Goal: Task Accomplishment & Management: Manage account settings

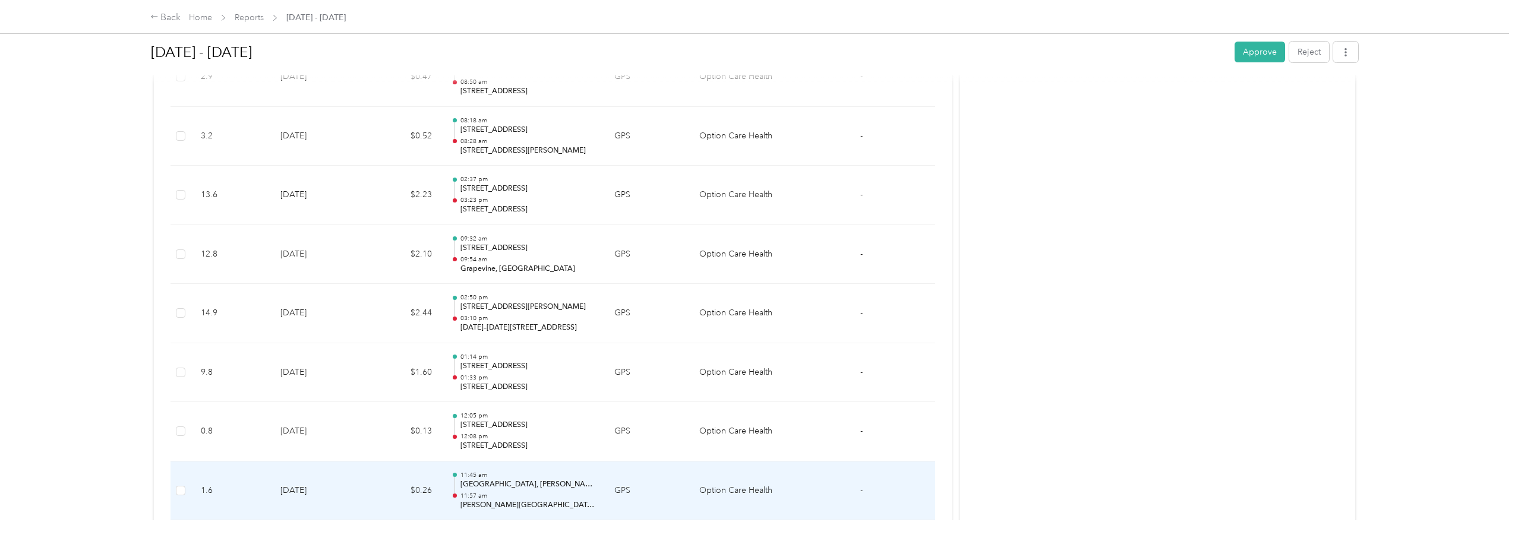
scroll to position [4872, 0]
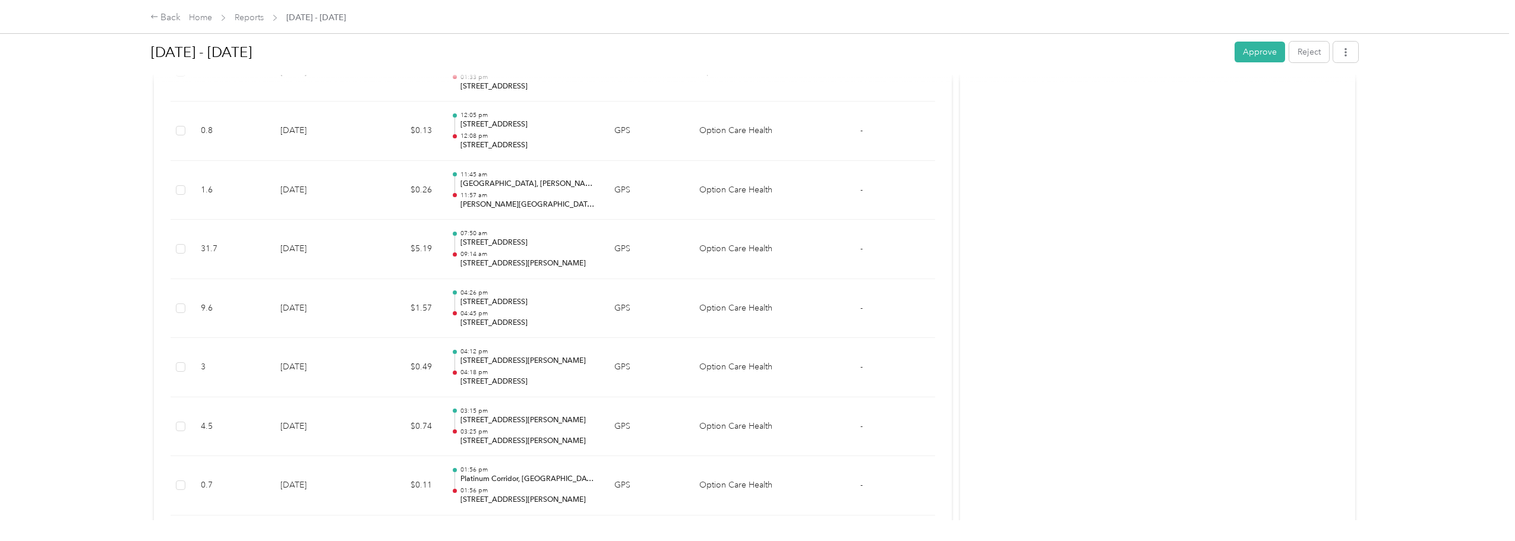
click at [1496, 266] on div "Back Home Reports [DATE] - [DATE] [DATE] - [DATE] Approve Reject Needs Approval…" at bounding box center [754, 270] width 1509 height 541
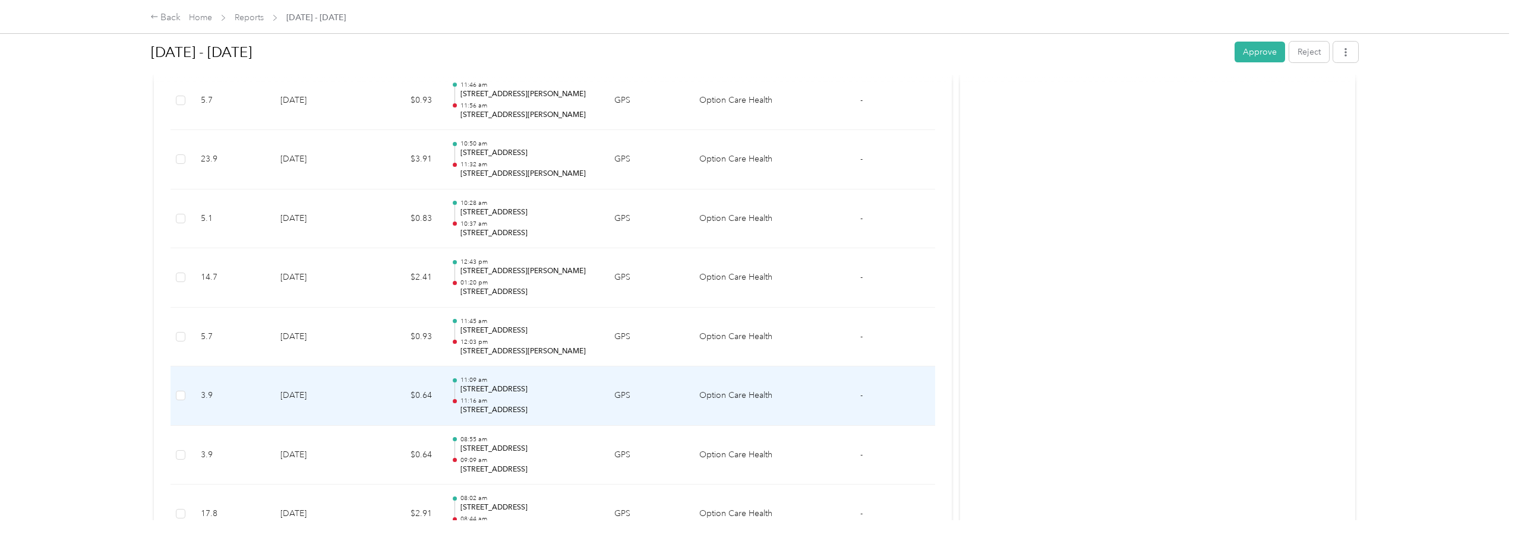
scroll to position [3885, 0]
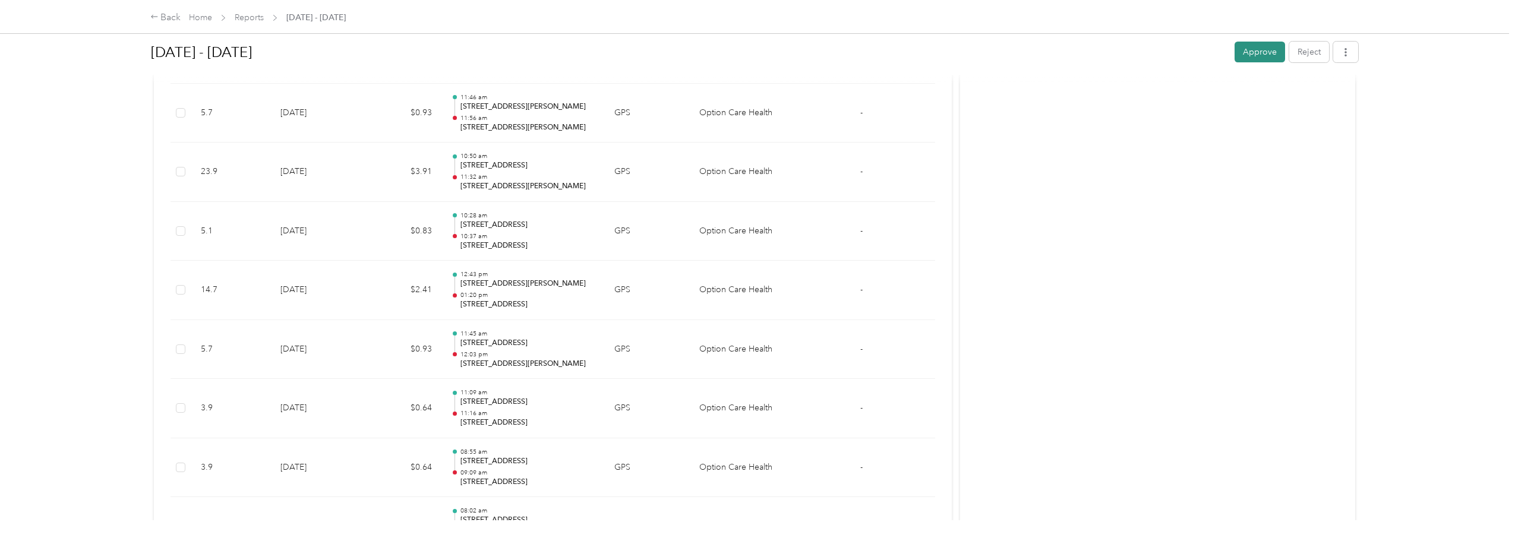
click at [1250, 47] on button "Approve" at bounding box center [1260, 52] width 50 height 21
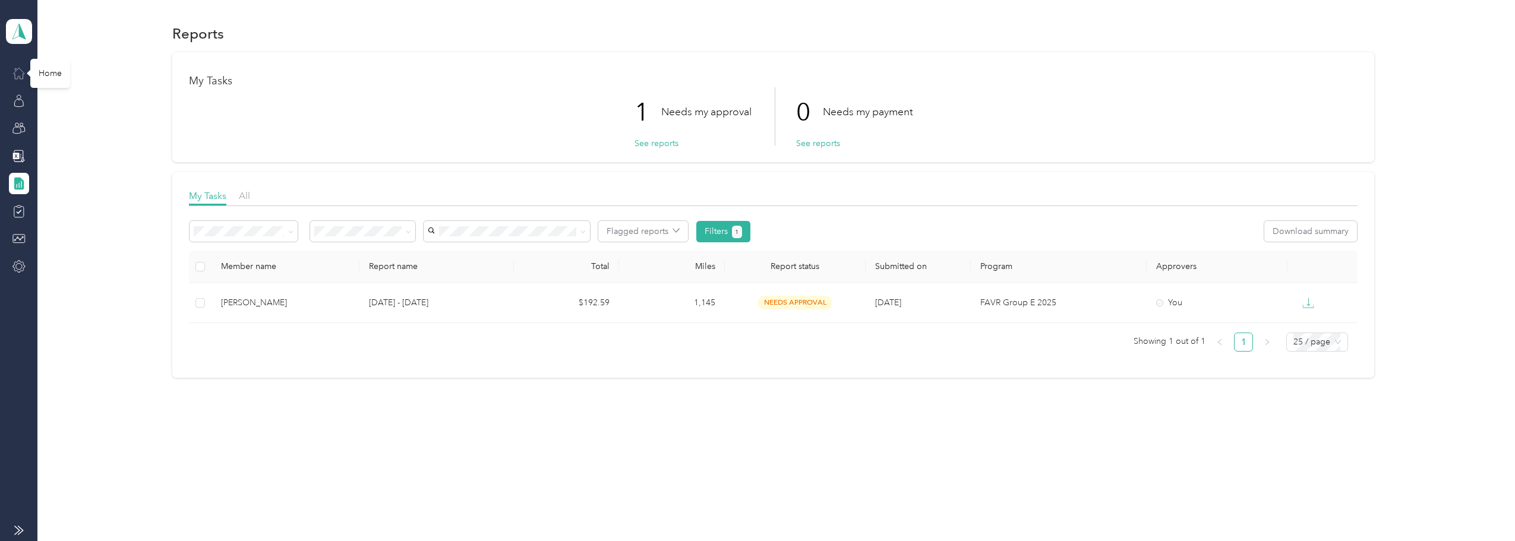
click at [13, 70] on icon at bounding box center [18, 73] width 13 height 13
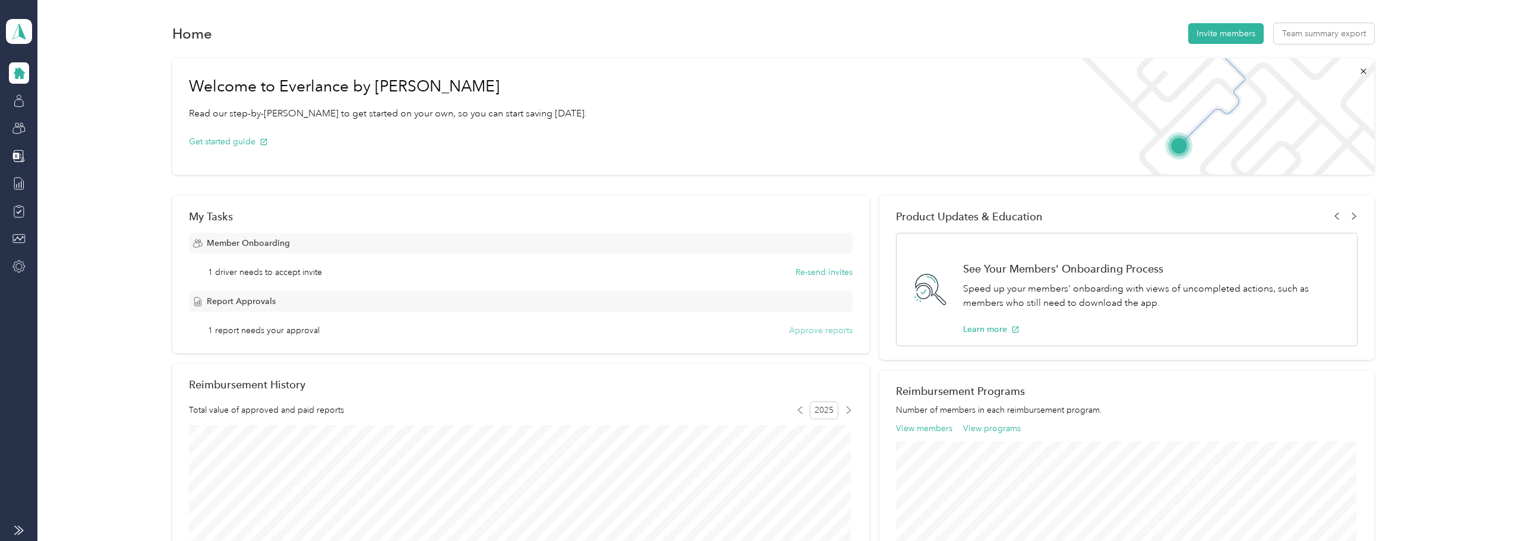
click at [810, 334] on button "Approve reports" at bounding box center [821, 330] width 64 height 12
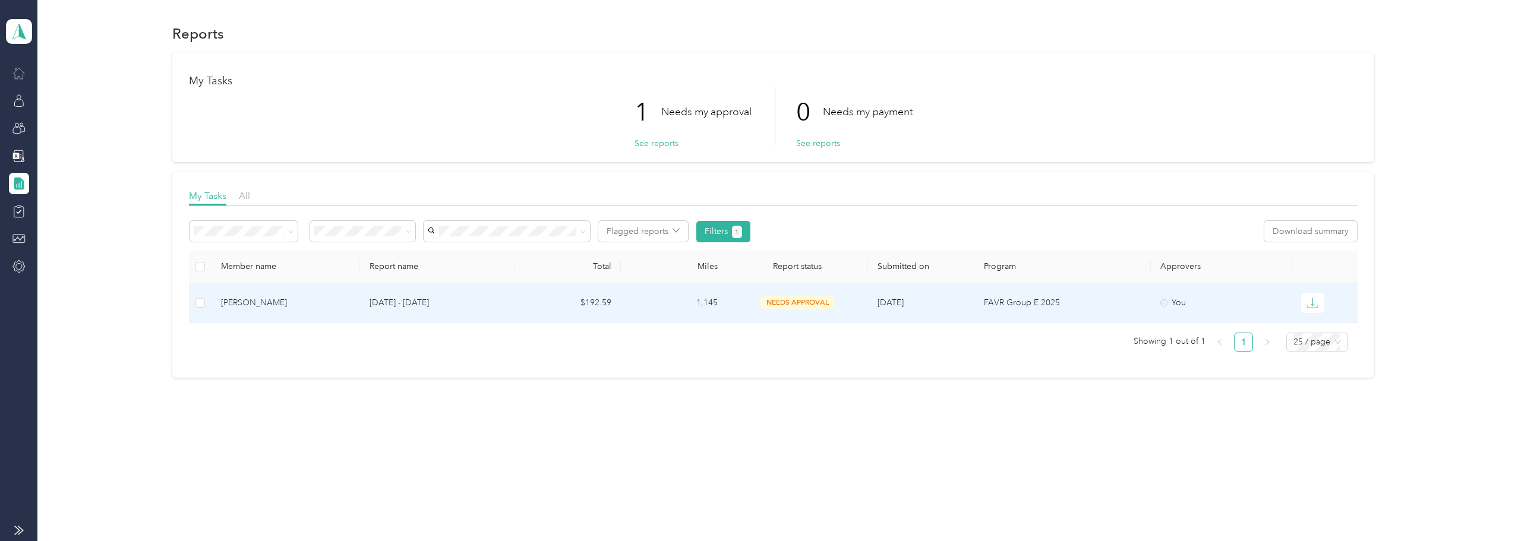
click at [195, 302] on td at bounding box center [200, 303] width 23 height 40
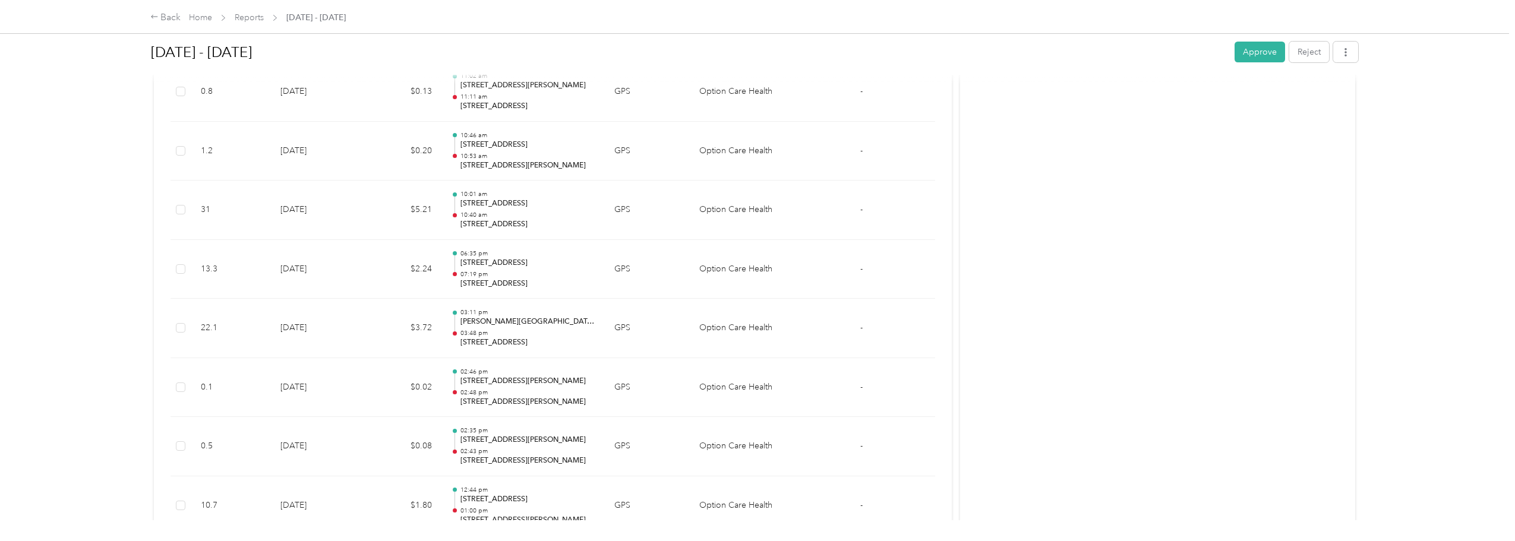
scroll to position [1248, 0]
click at [1256, 51] on button "Approve" at bounding box center [1260, 52] width 50 height 21
